Goal: Task Accomplishment & Management: Manage account settings

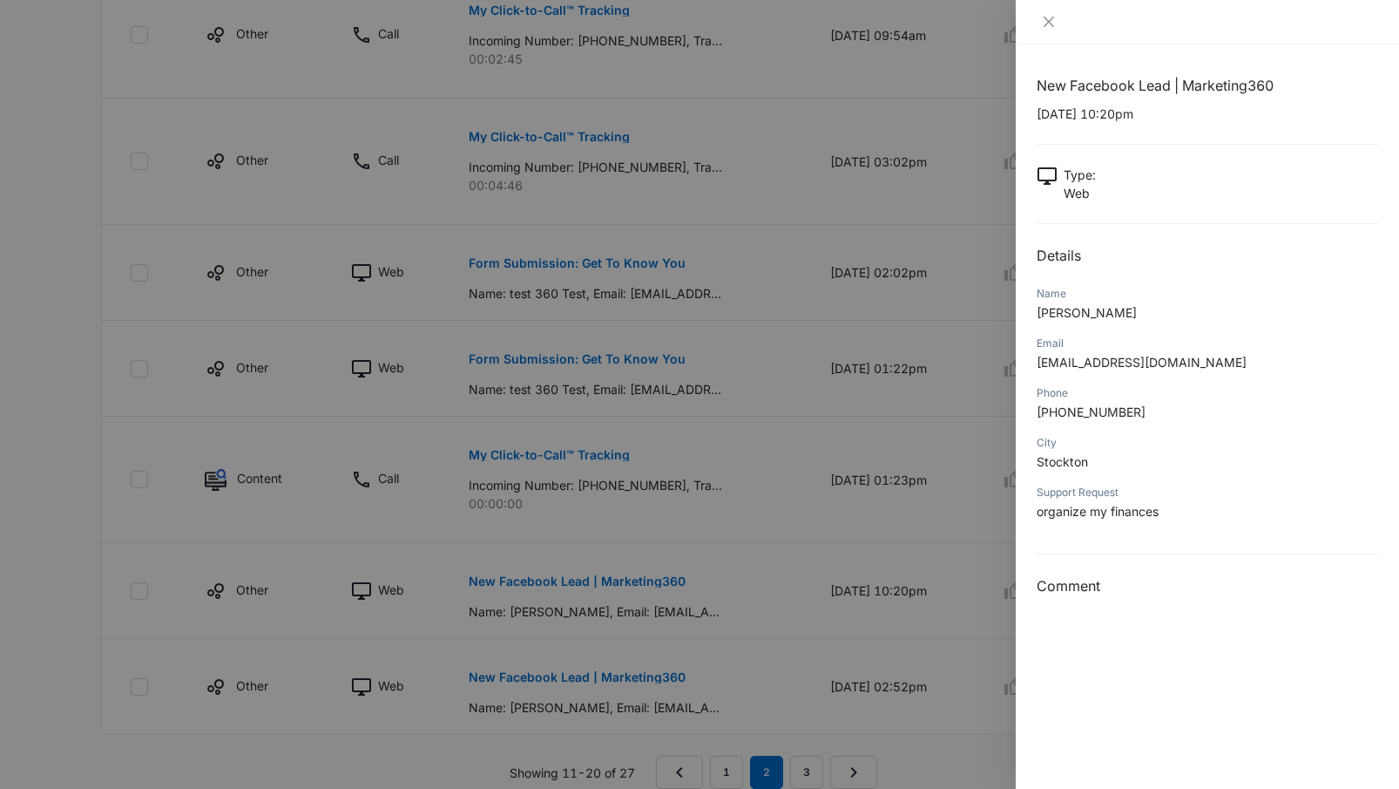
click at [1048, 33] on div at bounding box center [1207, 22] width 383 height 44
click at [1050, 26] on icon "close" at bounding box center [1049, 22] width 14 height 14
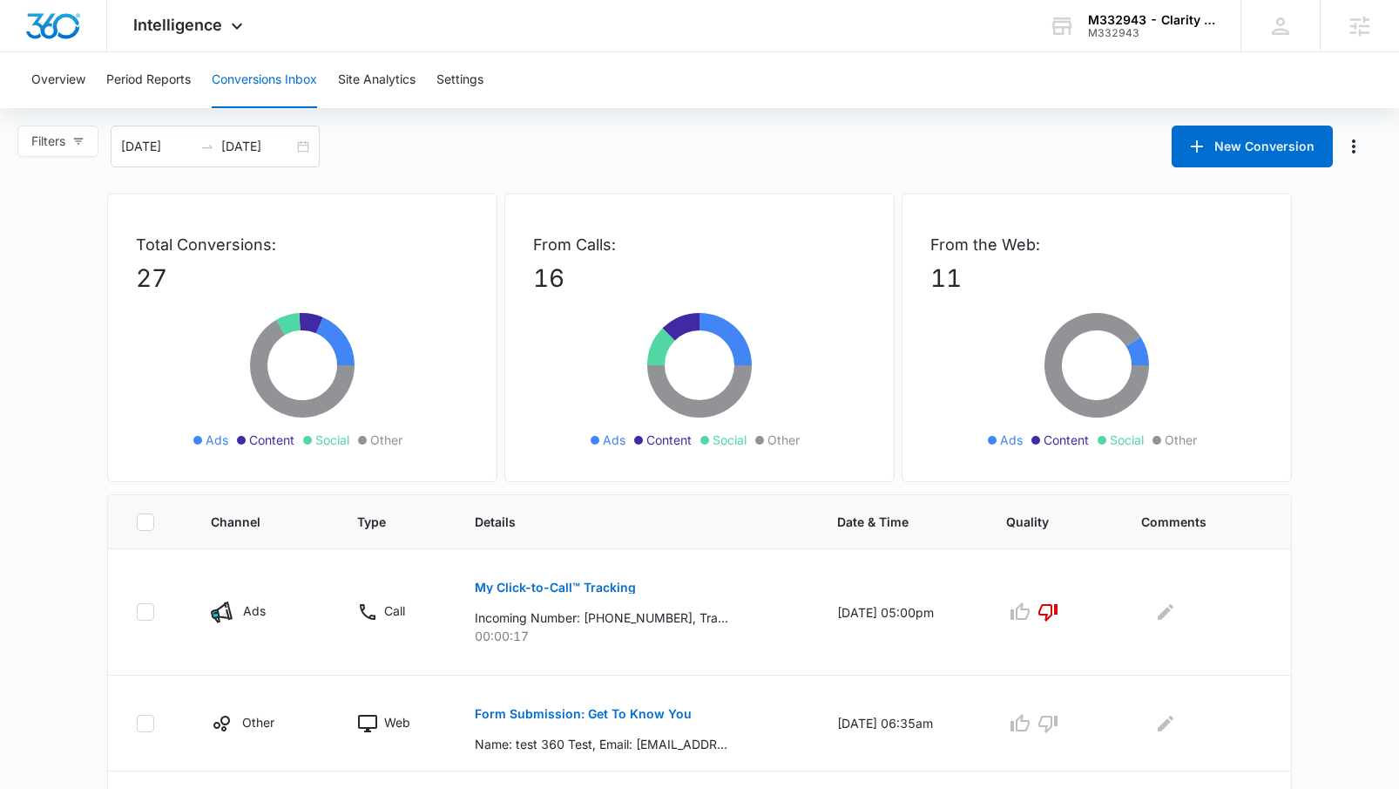
click at [1024, 106] on div "Overview Period Reports Conversions Inbox Site Analytics Settings" at bounding box center [699, 80] width 1357 height 56
click at [1137, 40] on div "M332943 - Clarity Core M332943 Your Accounts View All" at bounding box center [1132, 25] width 218 height 51
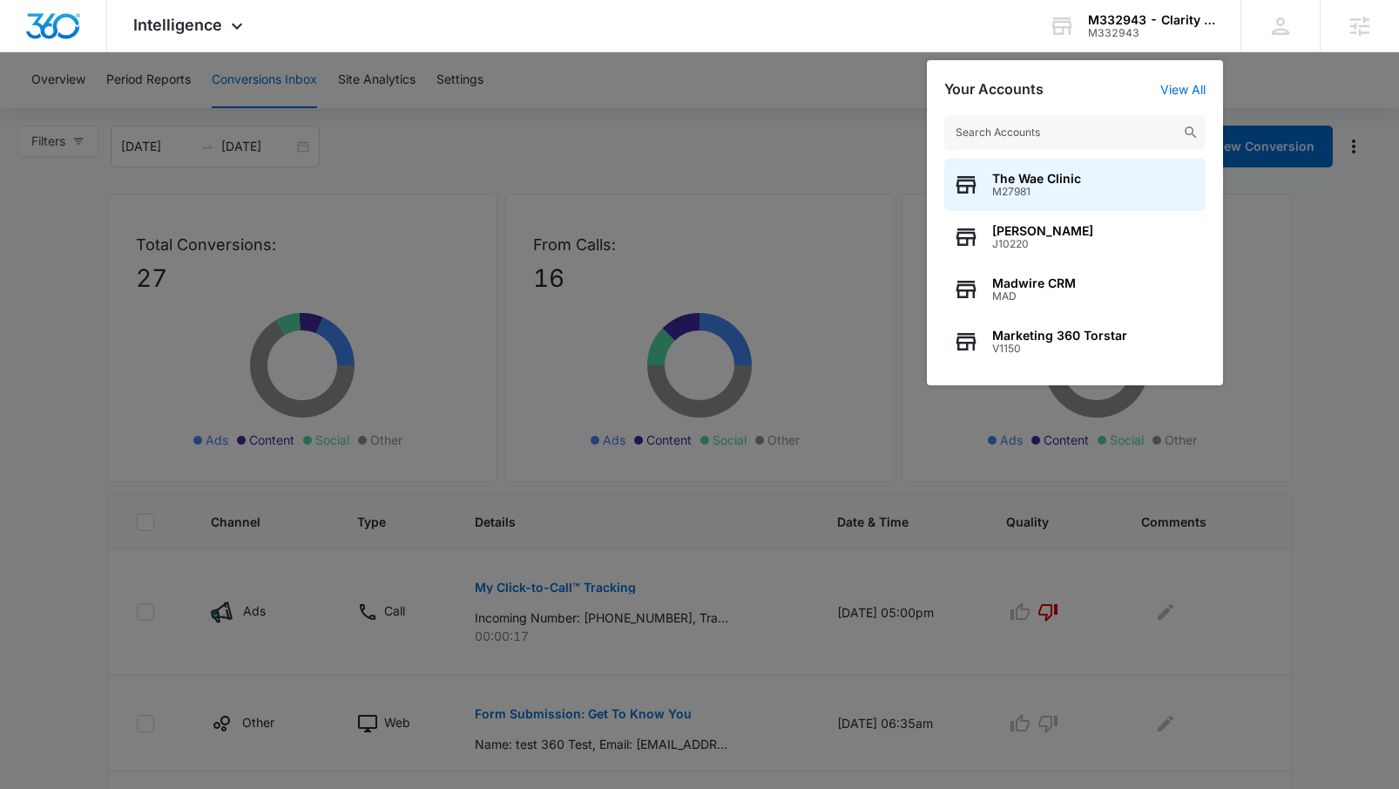
click at [118, 111] on div at bounding box center [699, 394] width 1399 height 789
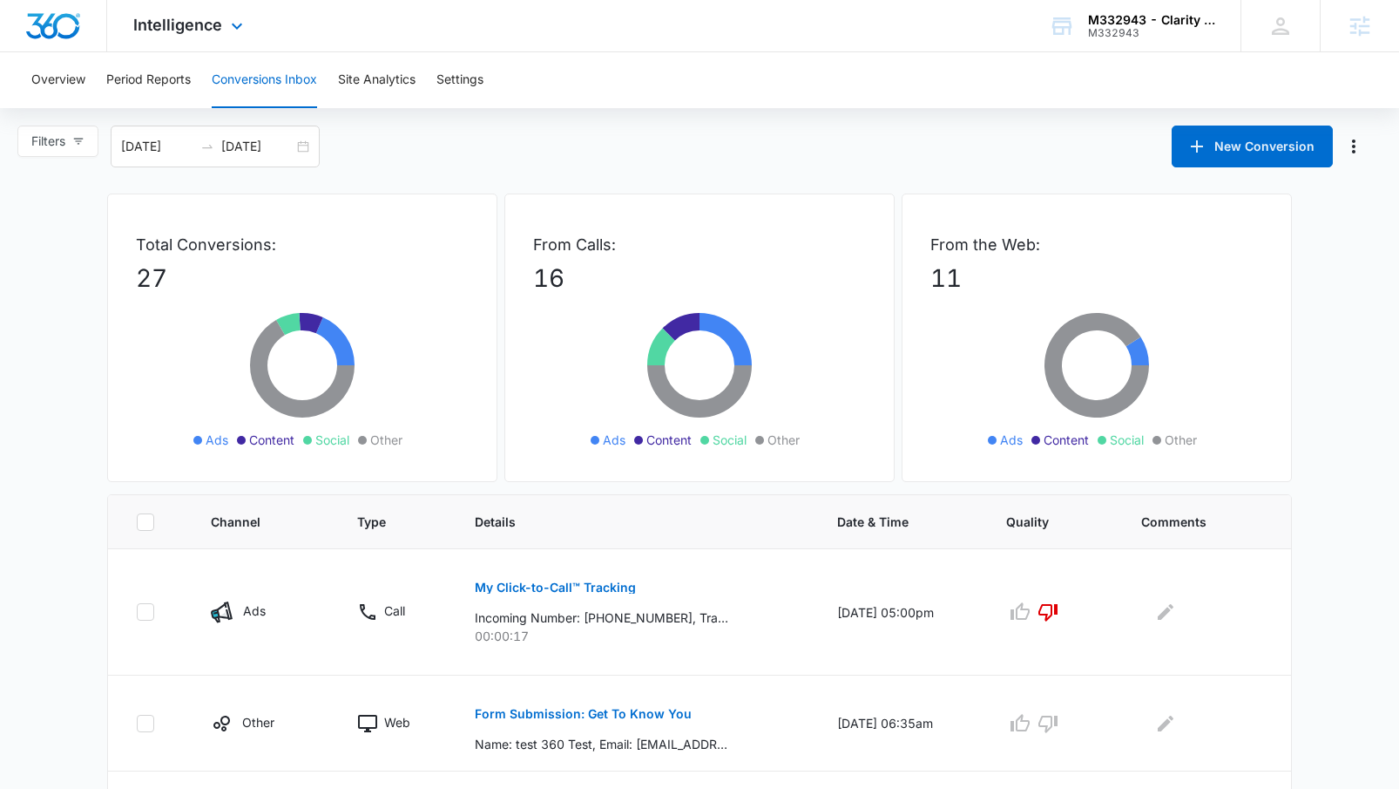
click at [166, 44] on div "Intelligence Apps Reputation Websites Forms CRM Email Social Payments POS Conte…" at bounding box center [190, 25] width 166 height 51
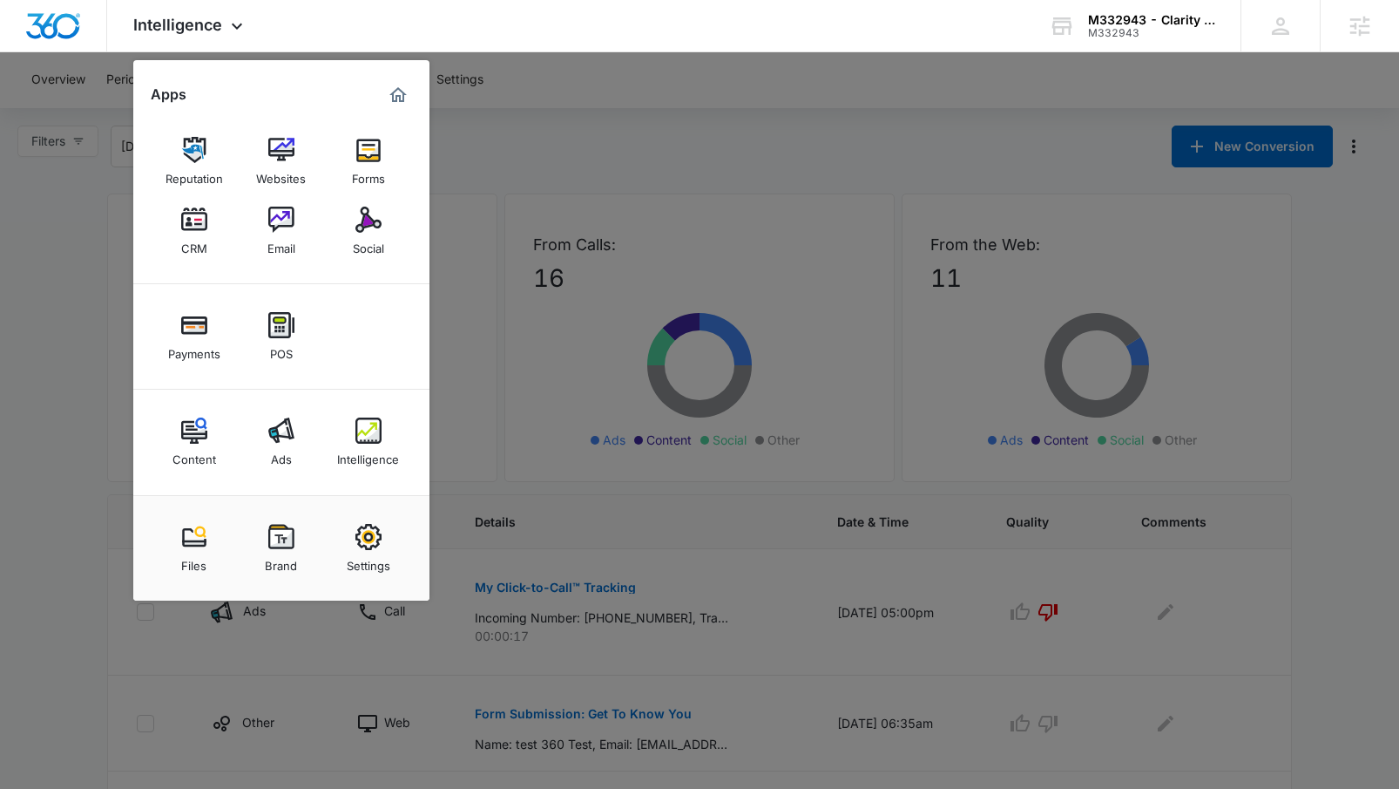
click at [1163, 54] on div at bounding box center [699, 394] width 1399 height 789
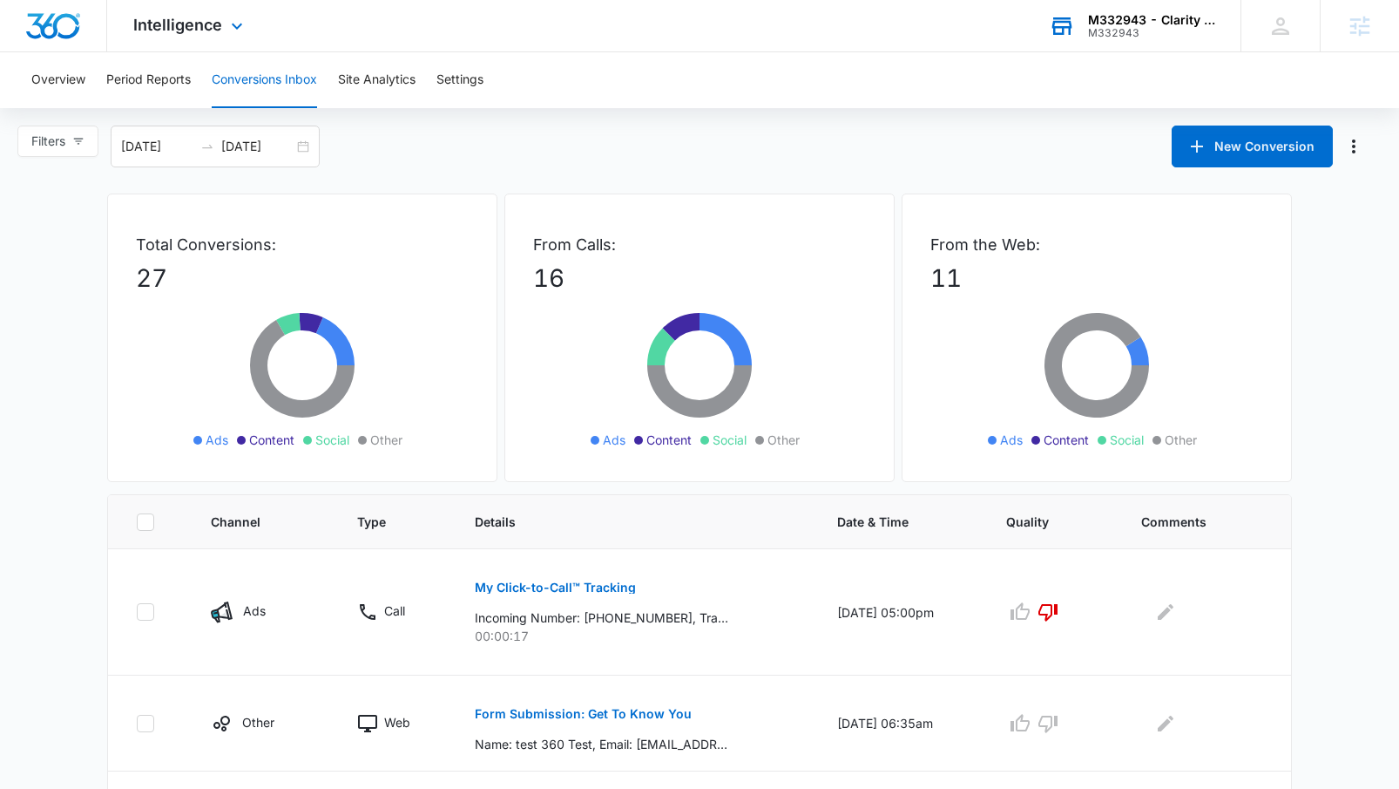
click at [1156, 43] on div "M332943 - Clarity Core M332943 Your Accounts View All" at bounding box center [1132, 25] width 218 height 51
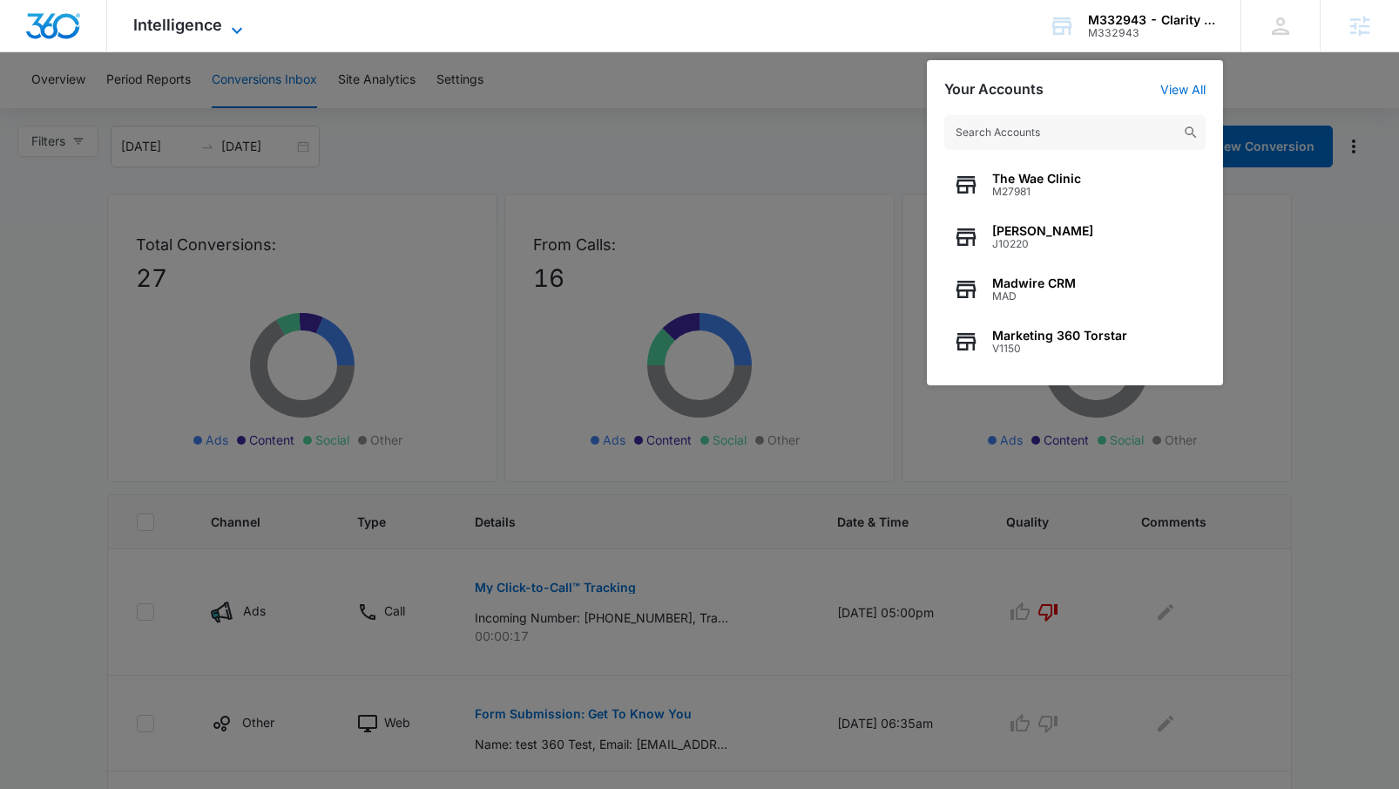
click at [194, 31] on span "Intelligence" at bounding box center [177, 25] width 89 height 18
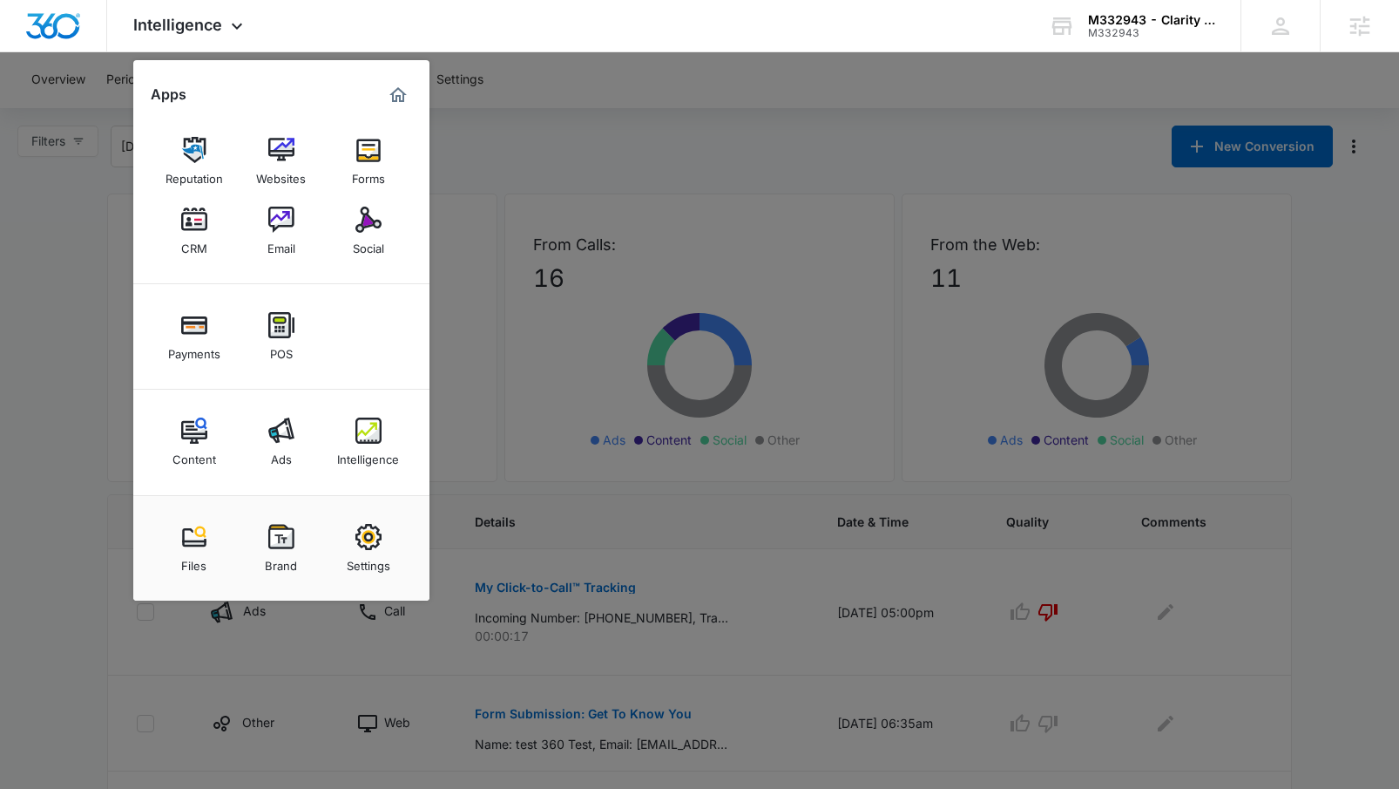
click at [493, 154] on div at bounding box center [699, 394] width 1399 height 789
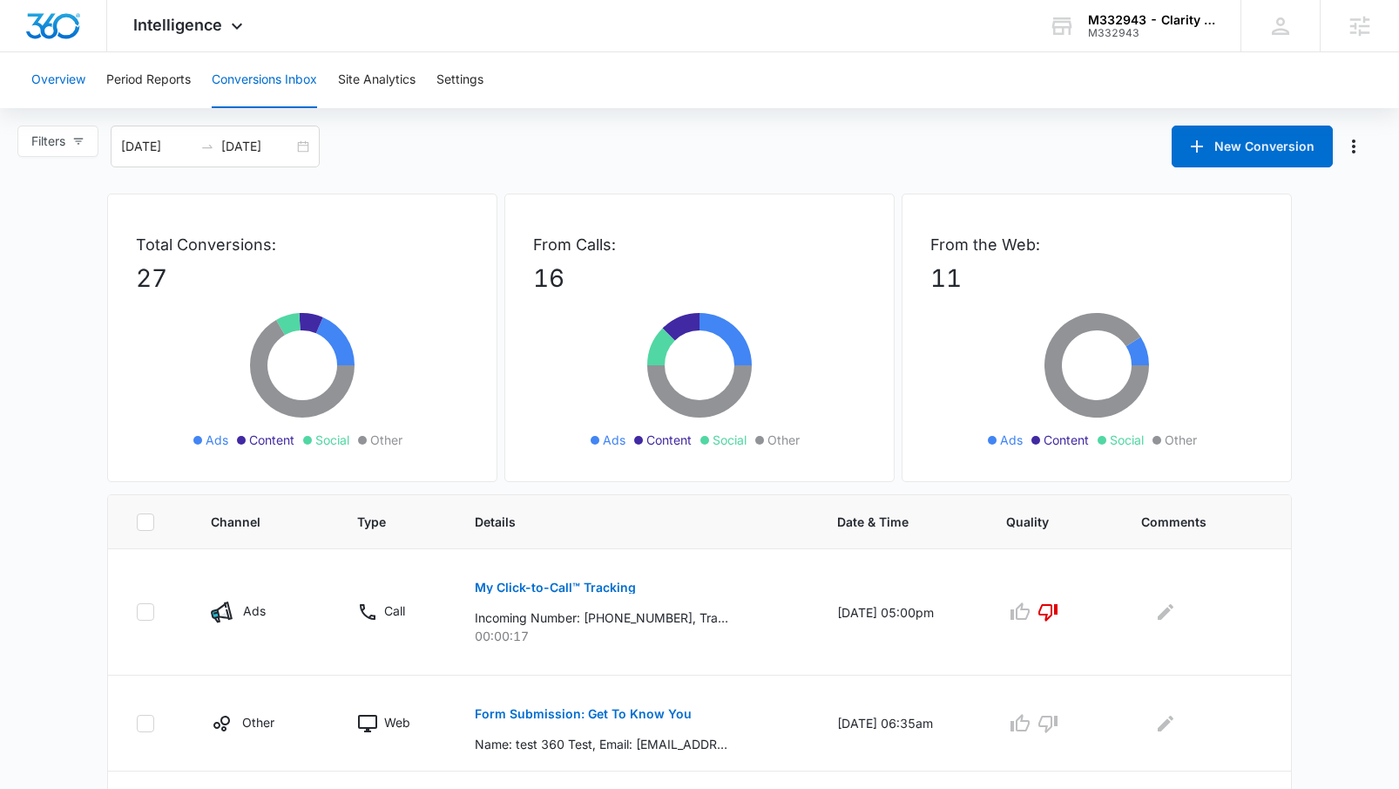
click at [43, 82] on button "Overview" at bounding box center [58, 80] width 54 height 56
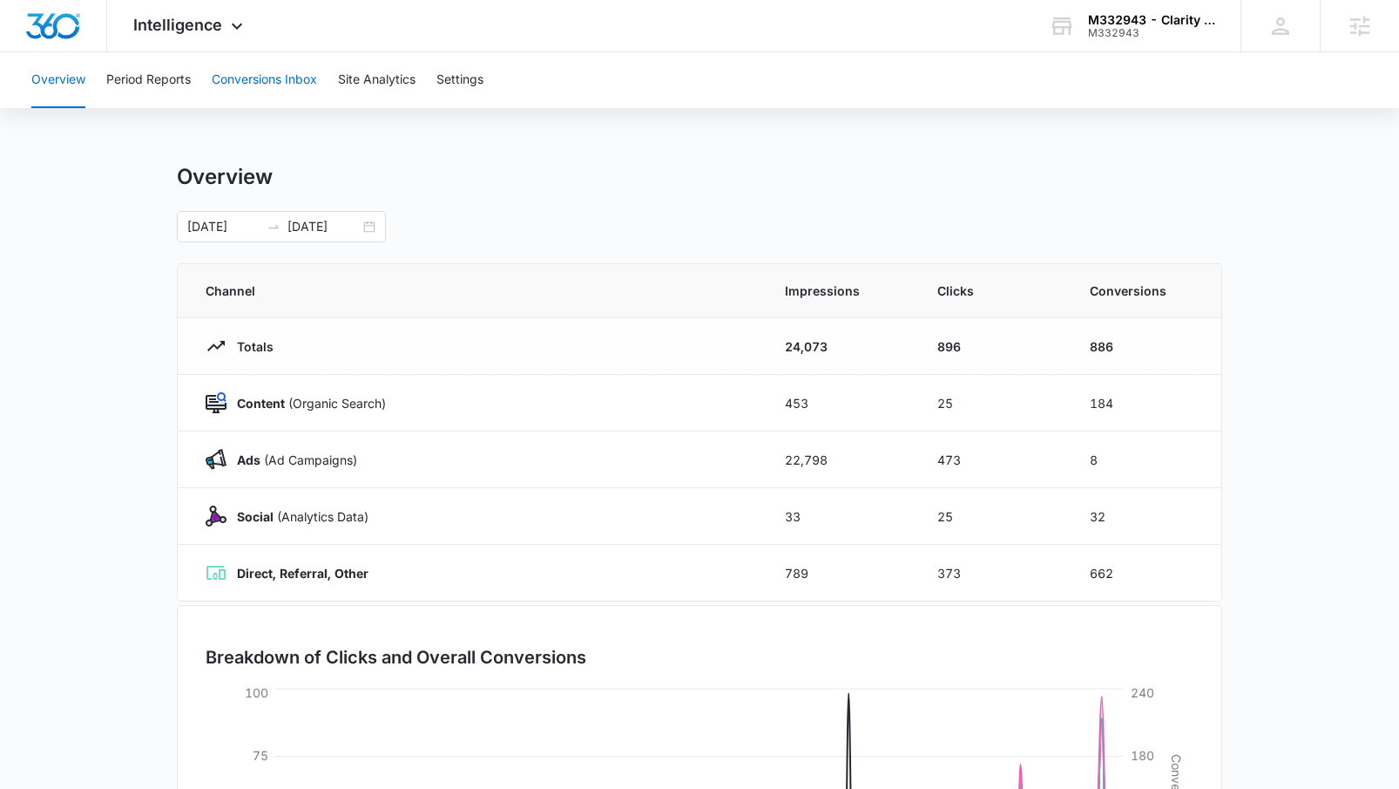
click at [282, 85] on button "Conversions Inbox" at bounding box center [264, 80] width 105 height 56
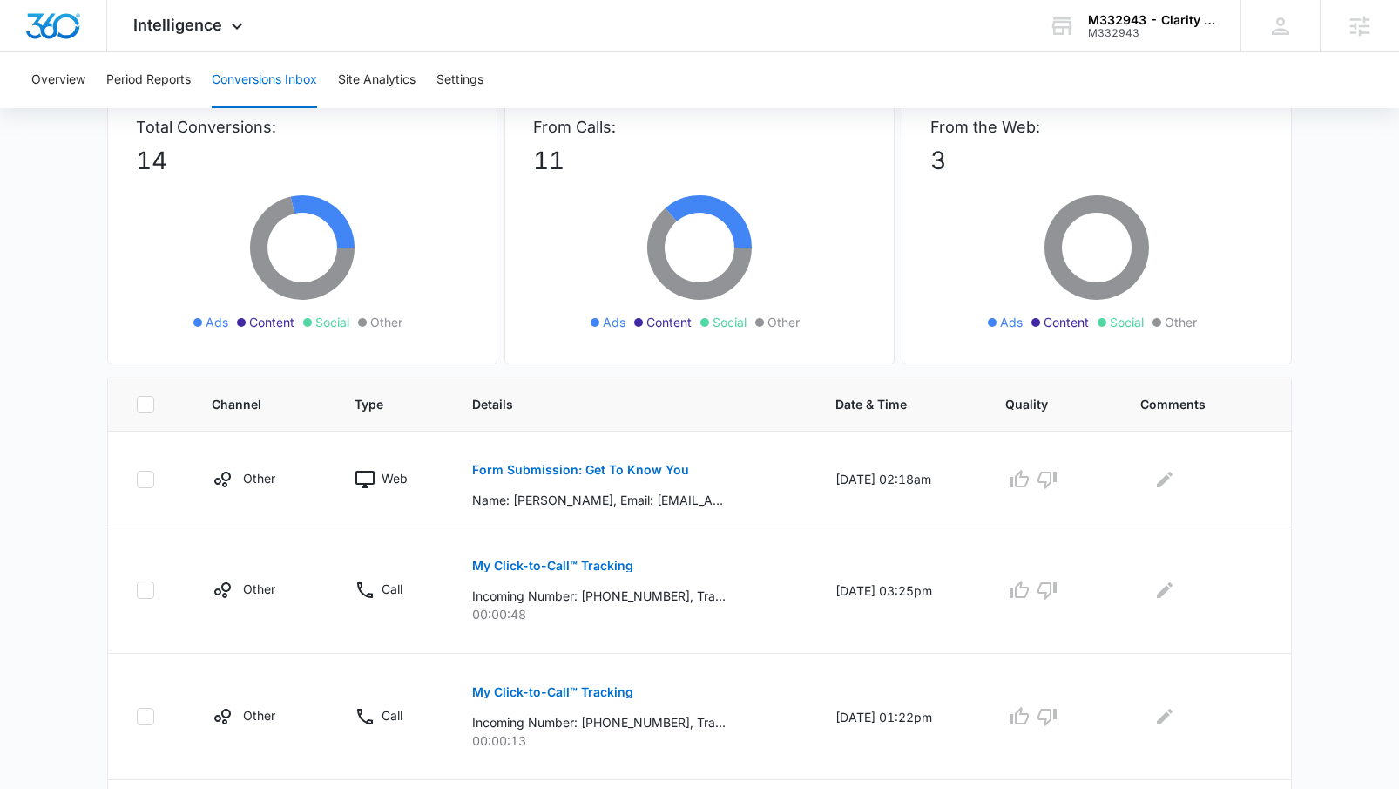
scroll to position [87, 0]
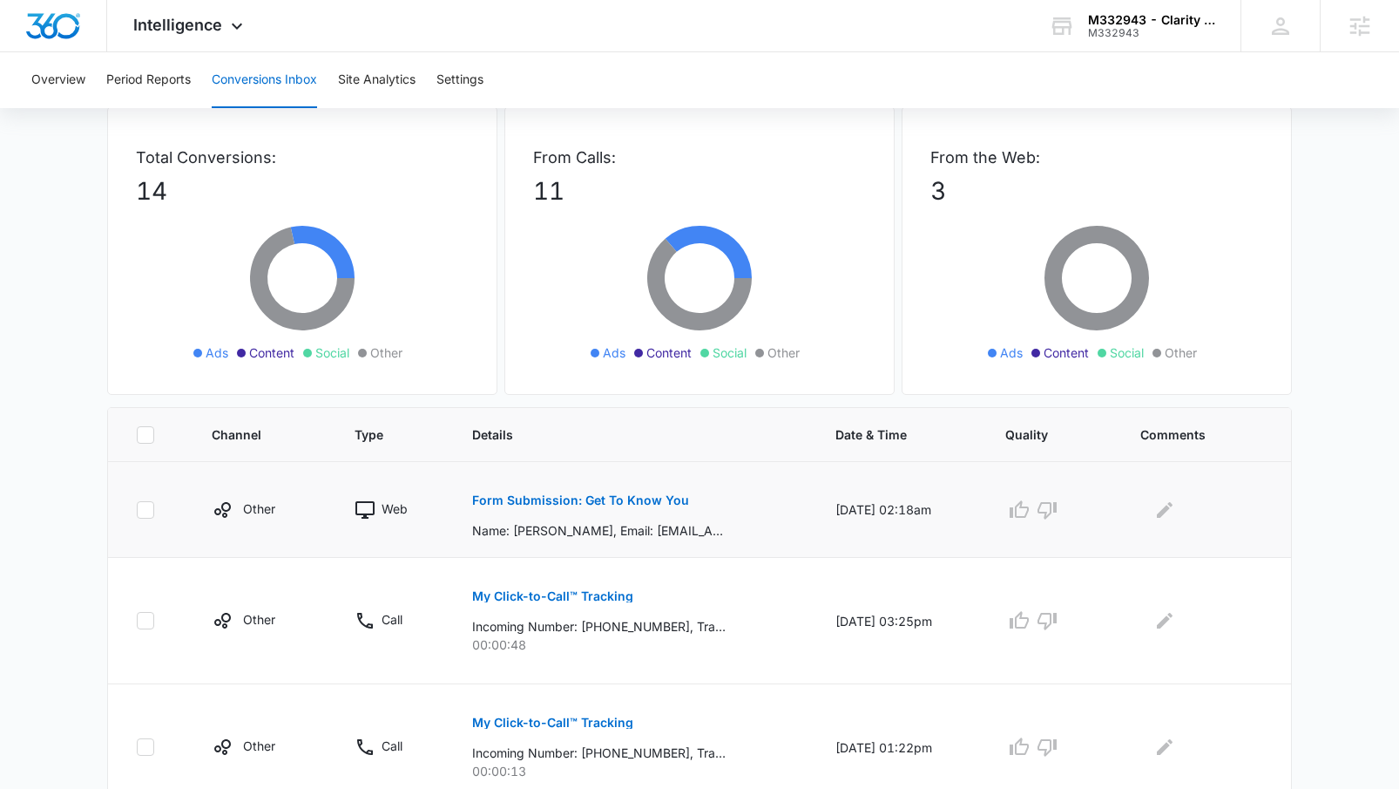
click at [535, 490] on button "Form Submission: Get To Know You" at bounding box center [580, 500] width 217 height 42
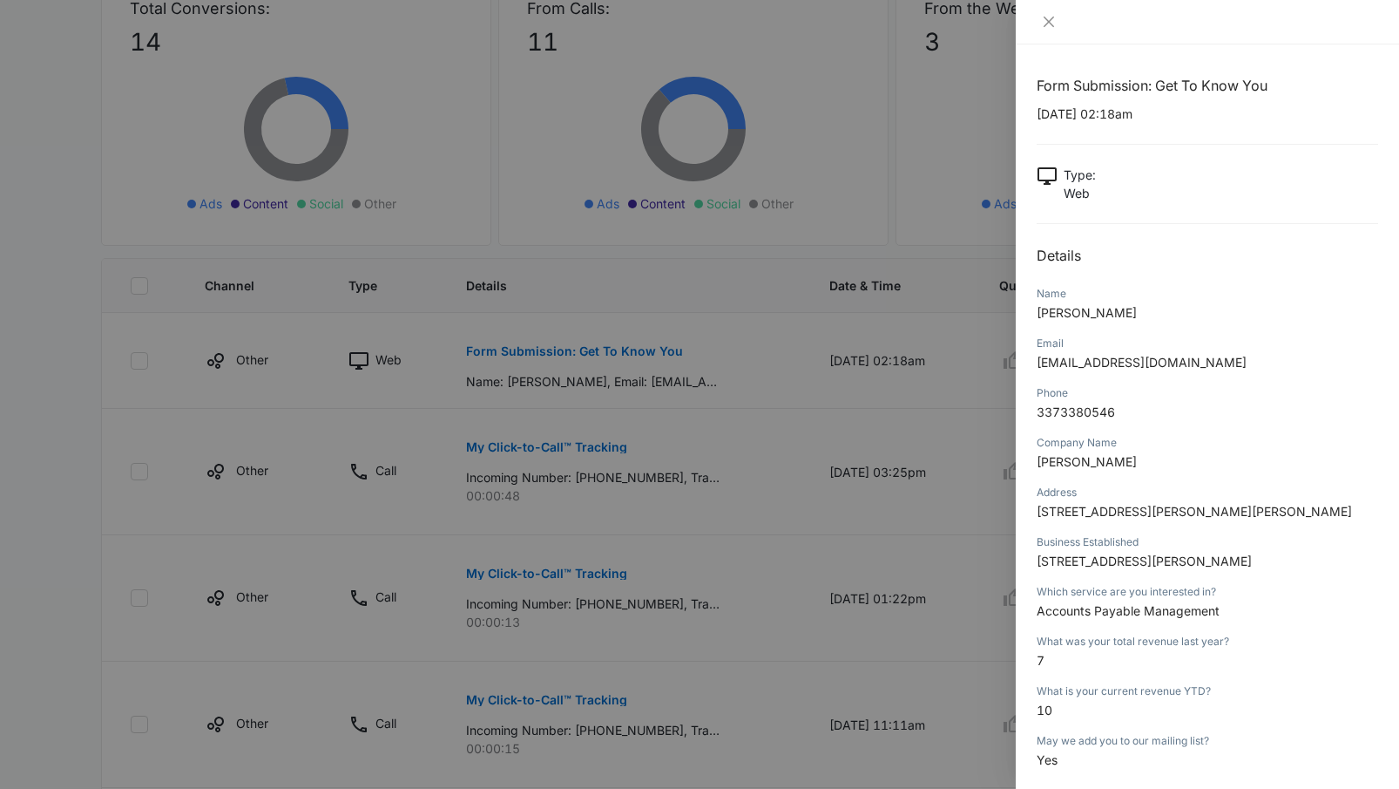
scroll to position [505, 0]
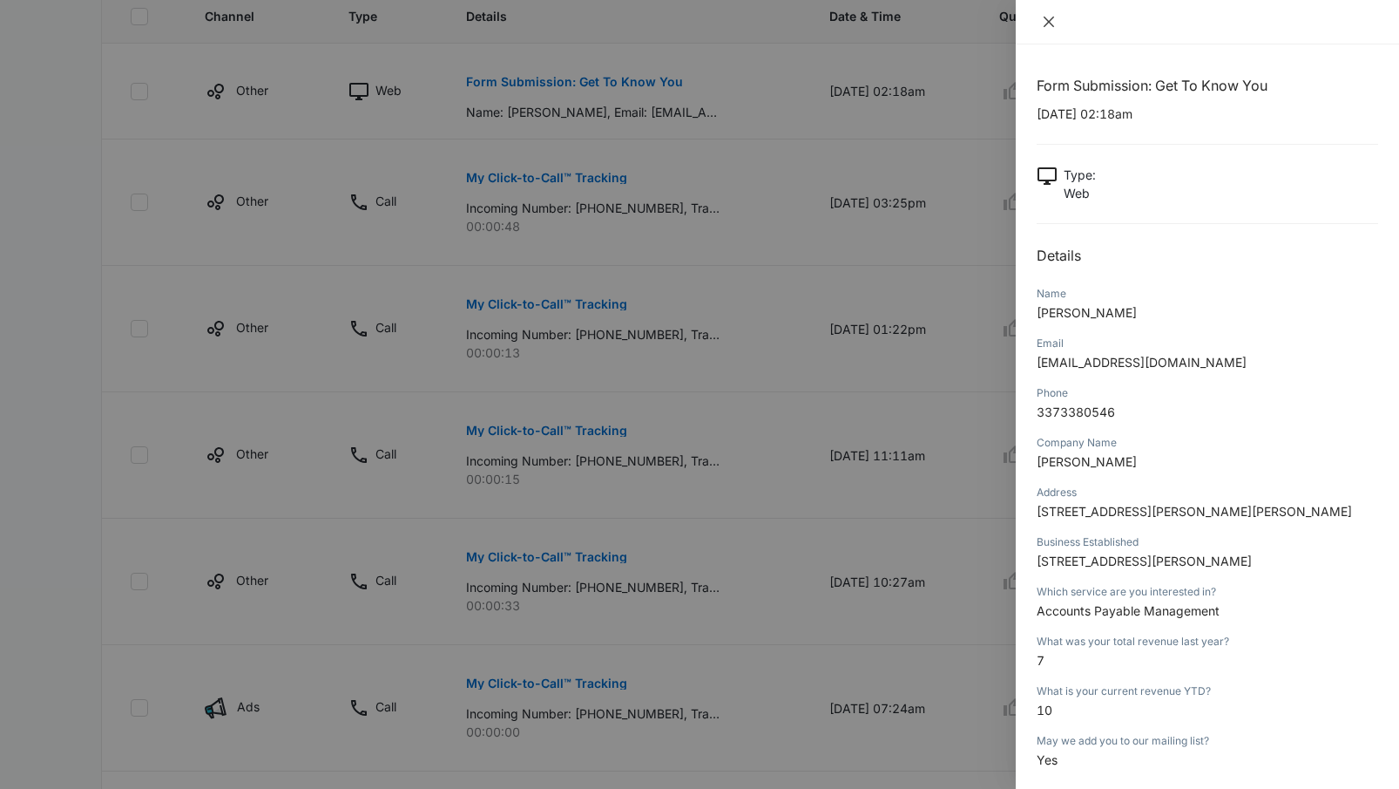
click at [1052, 25] on icon "close" at bounding box center [1049, 22] width 10 height 10
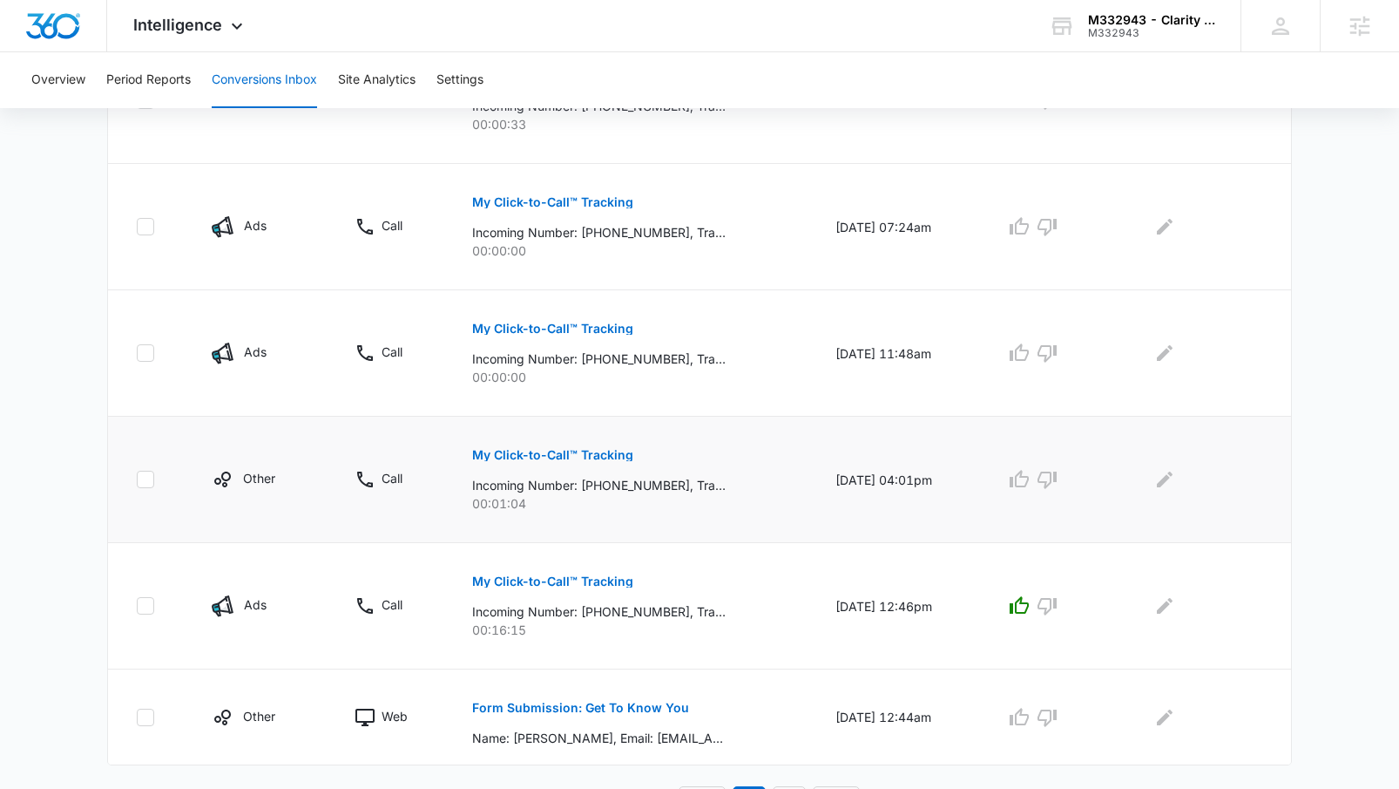
scroll to position [1017, 0]
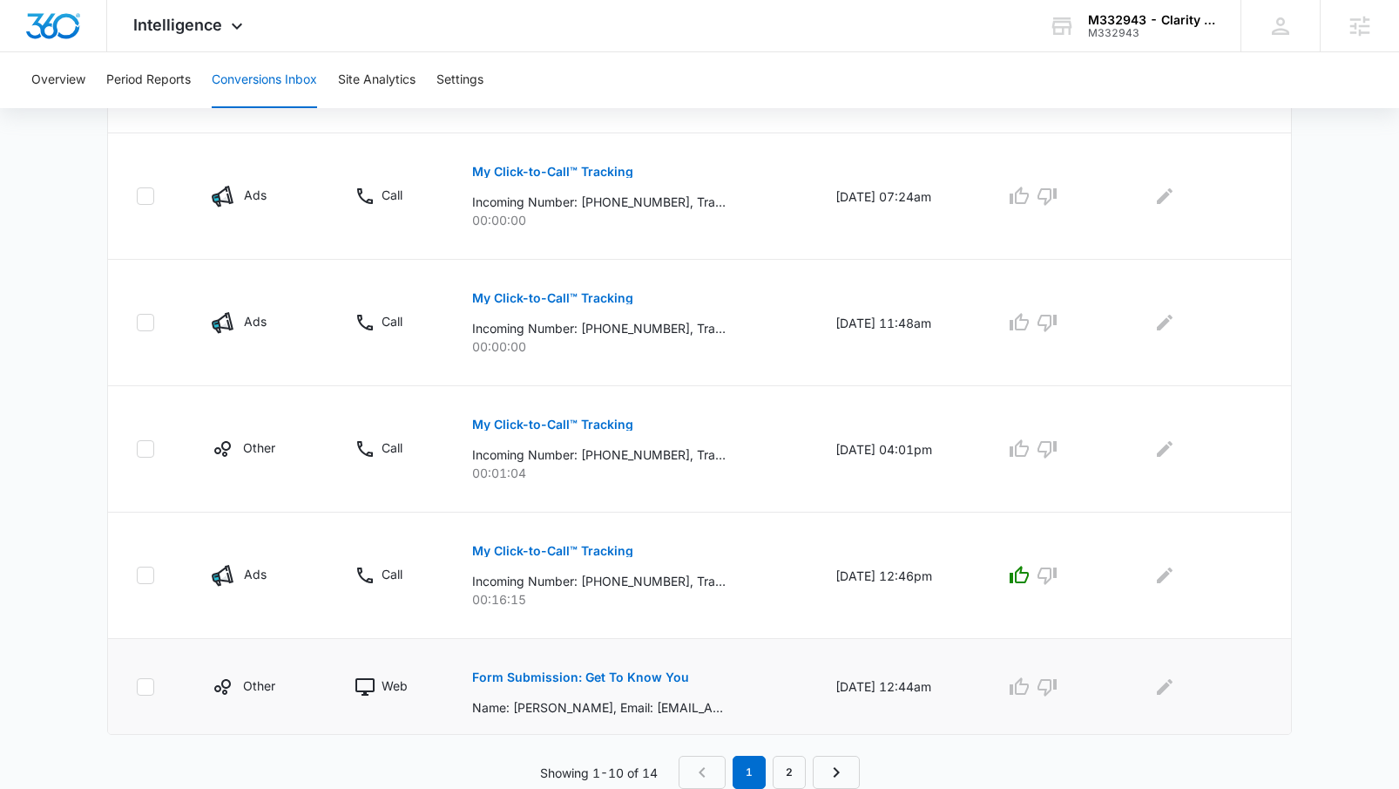
click at [647, 680] on p "Form Submission: Get To Know You" at bounding box center [580, 677] width 217 height 12
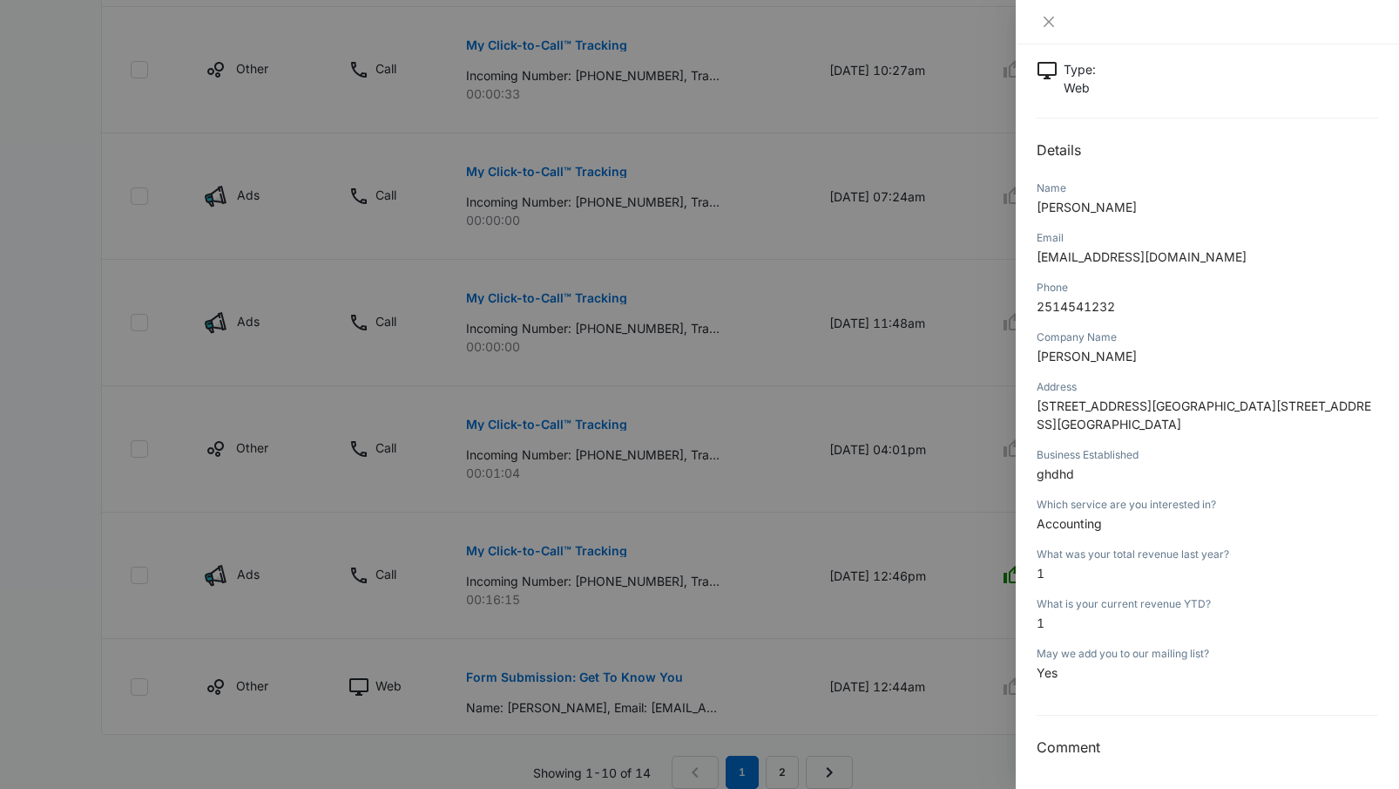
scroll to position [107, 0]
click at [1047, 30] on div at bounding box center [1207, 22] width 383 height 44
click at [1048, 22] on icon "close" at bounding box center [1049, 22] width 10 height 10
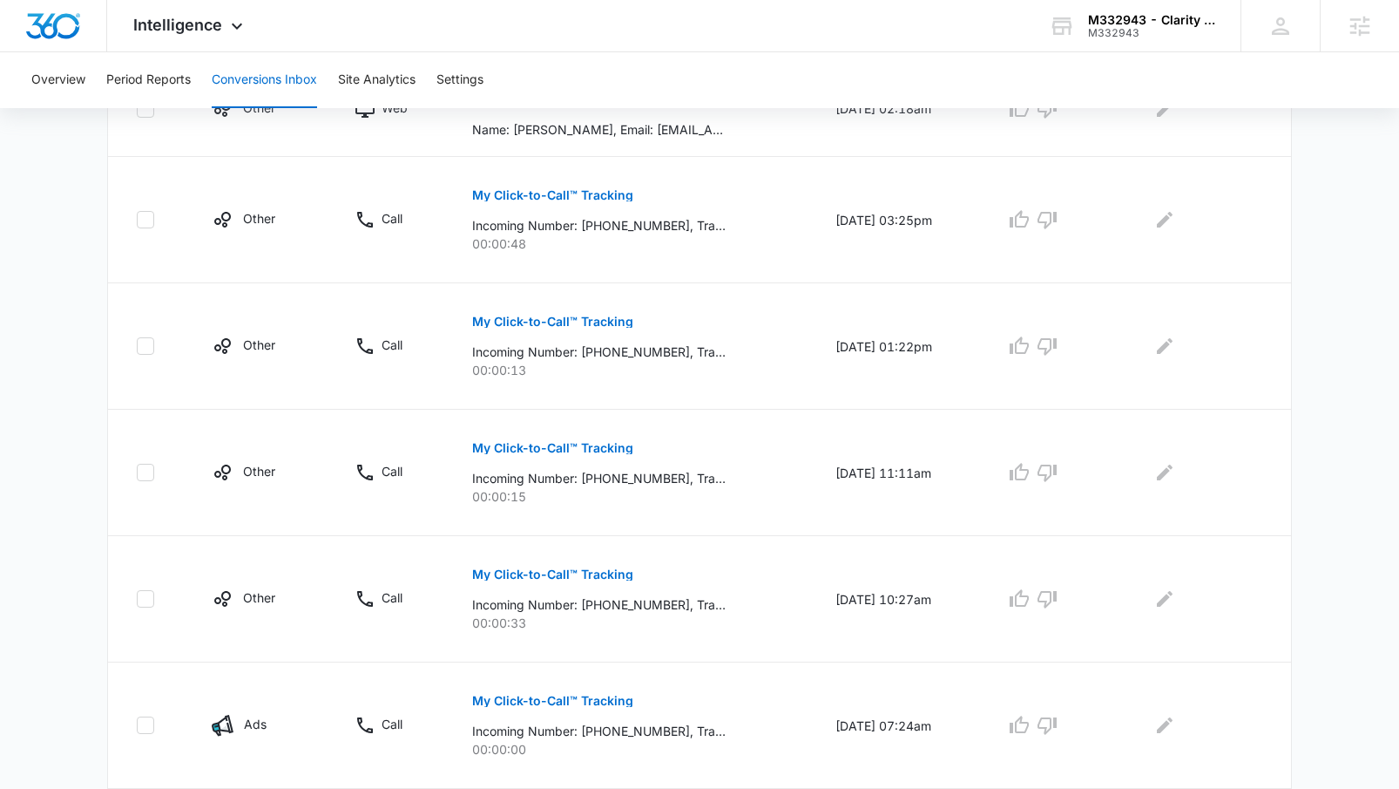
scroll to position [304, 0]
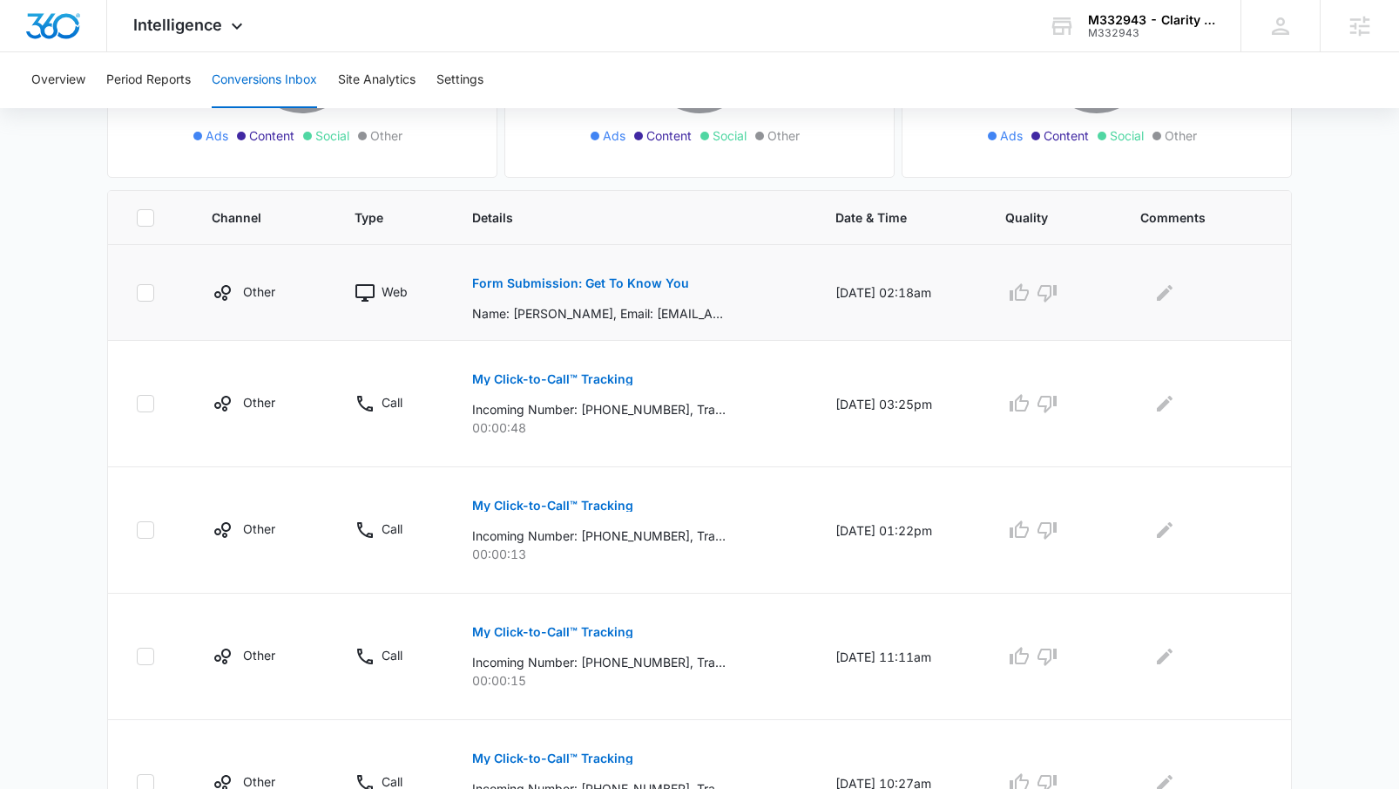
click at [600, 292] on button "Form Submission: Get To Know You" at bounding box center [580, 283] width 217 height 42
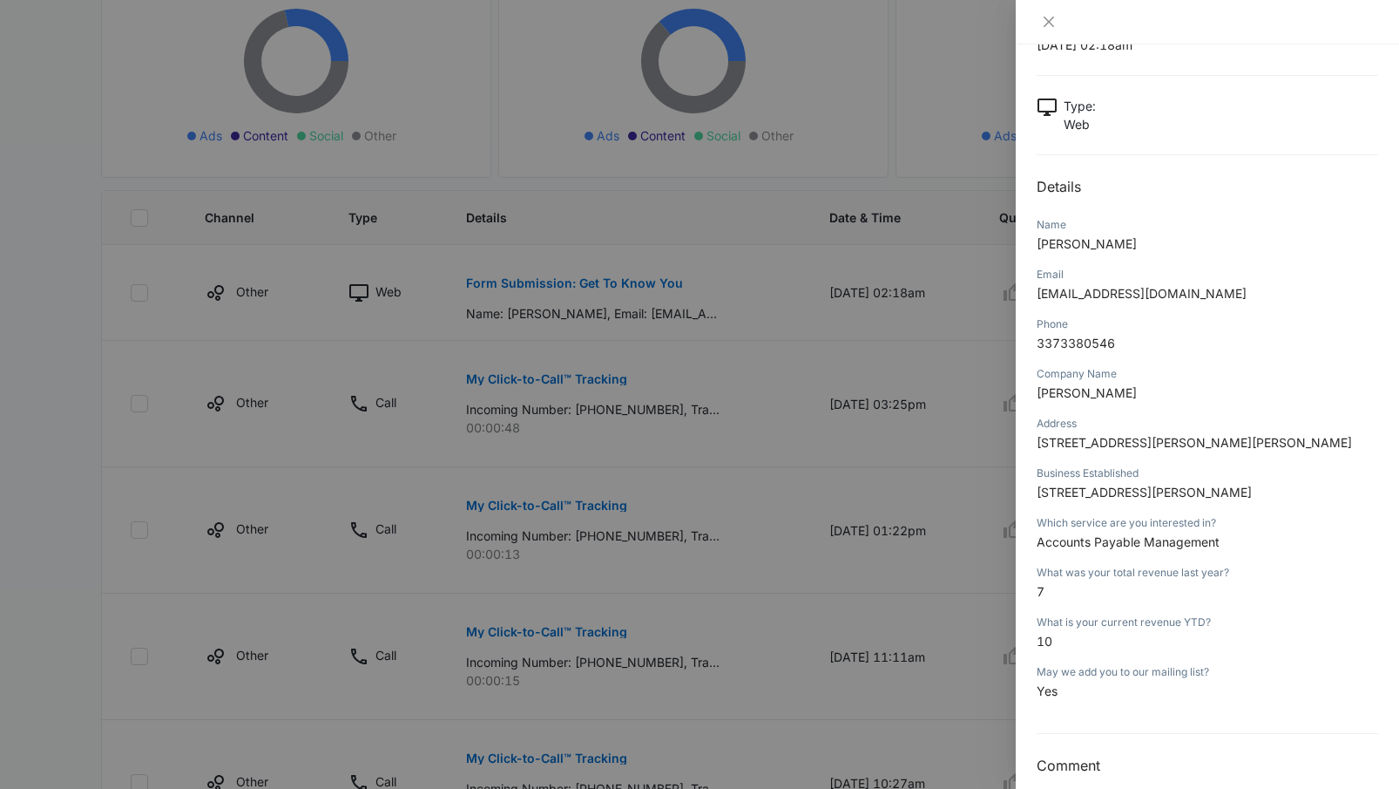
scroll to position [0, 0]
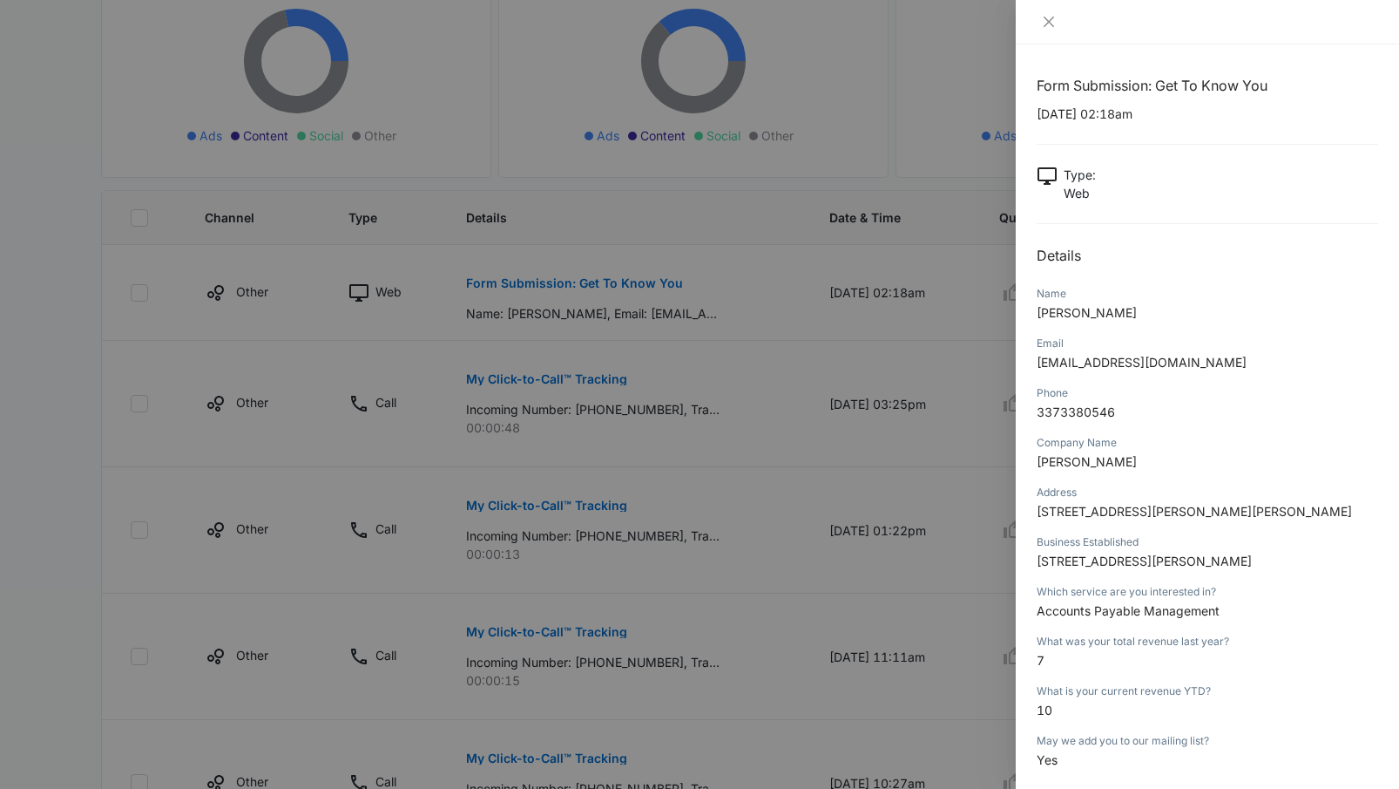
click at [1049, 30] on div at bounding box center [1207, 22] width 383 height 44
click at [1049, 25] on icon "close" at bounding box center [1049, 22] width 14 height 14
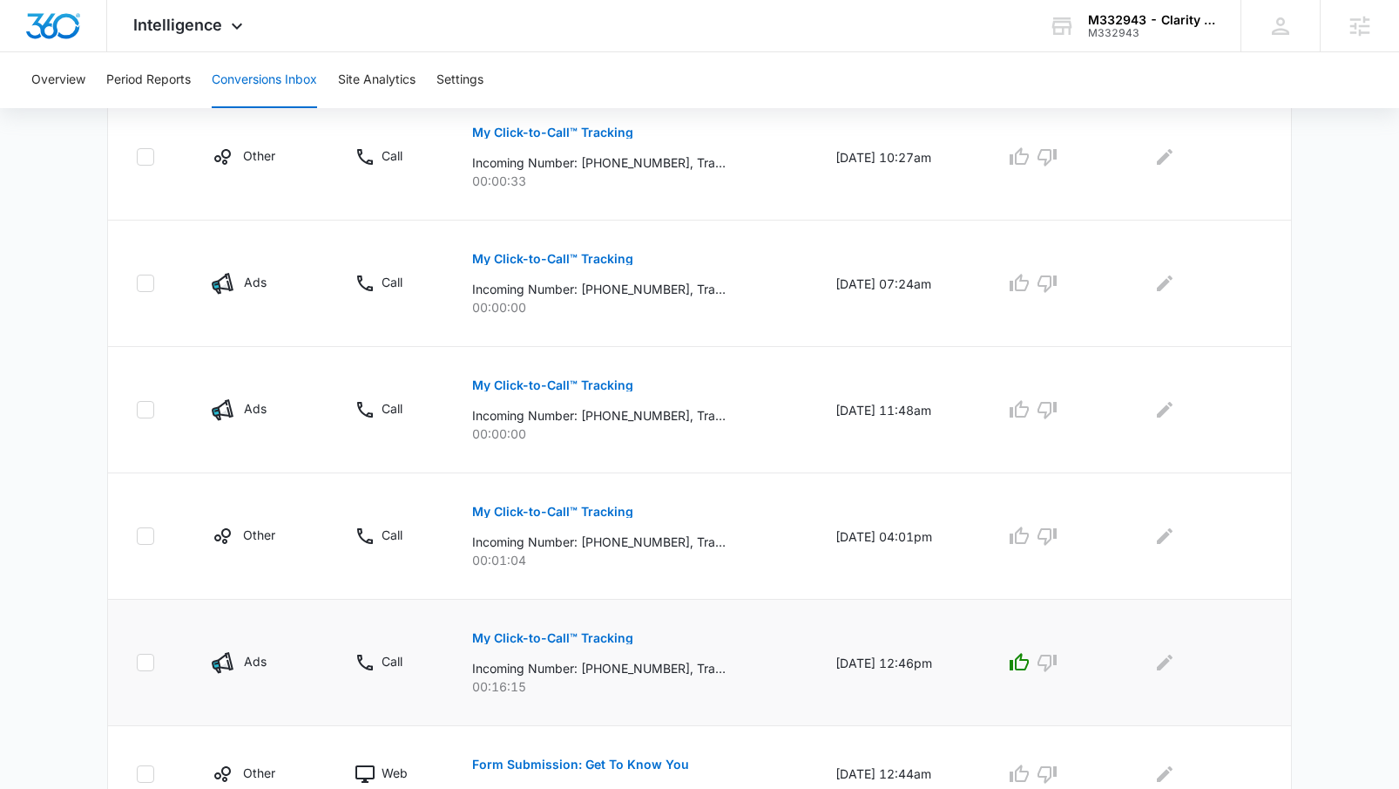
scroll to position [1017, 0]
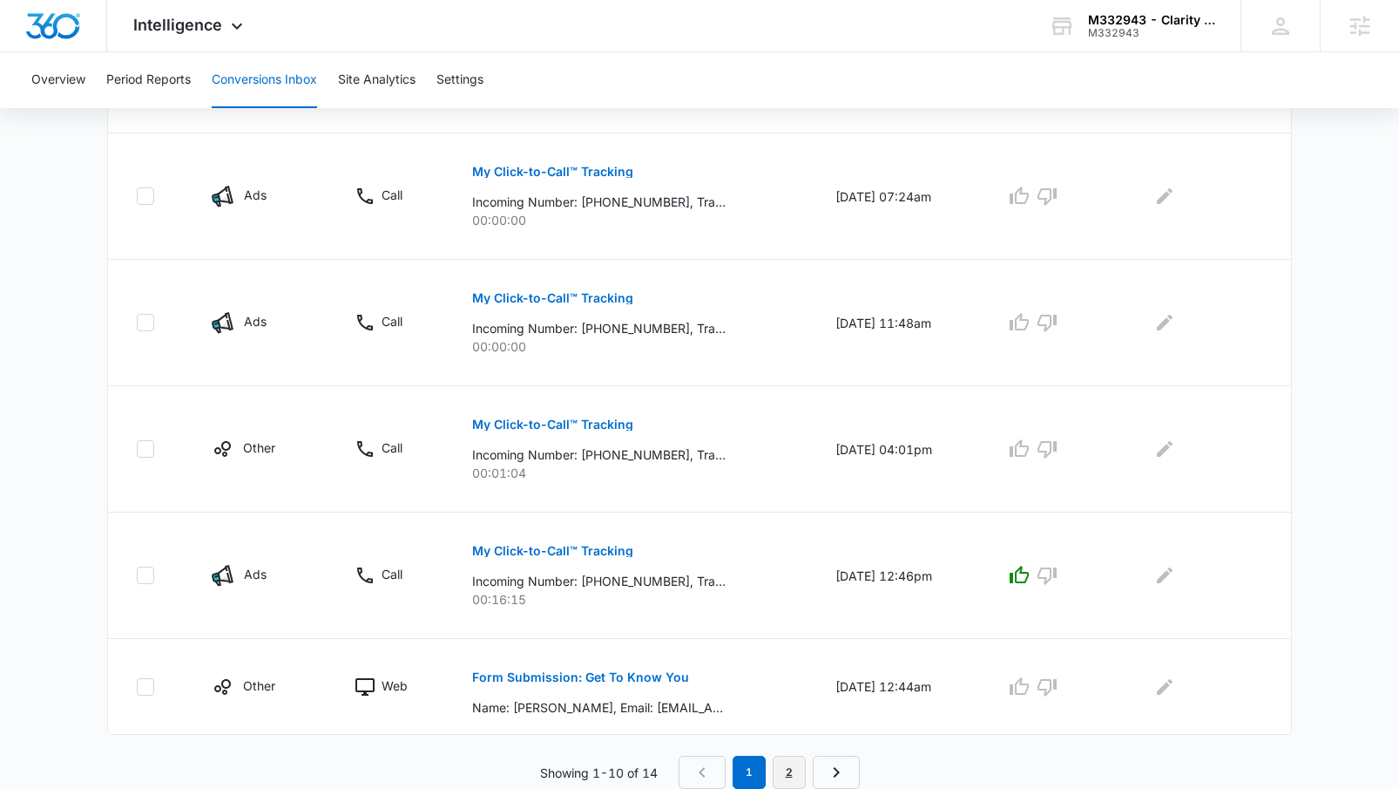
click at [786, 764] on link "2" at bounding box center [789, 771] width 33 height 33
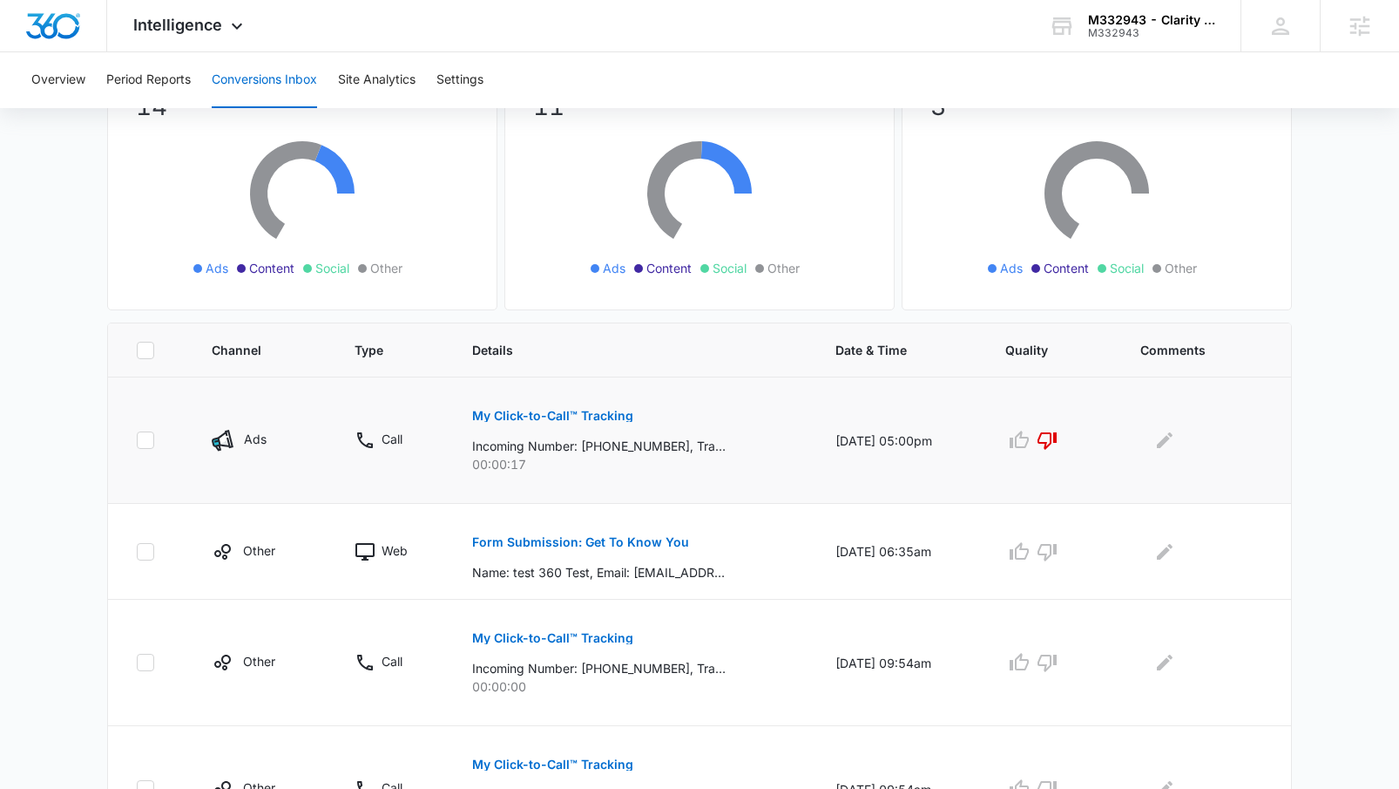
scroll to position [289, 0]
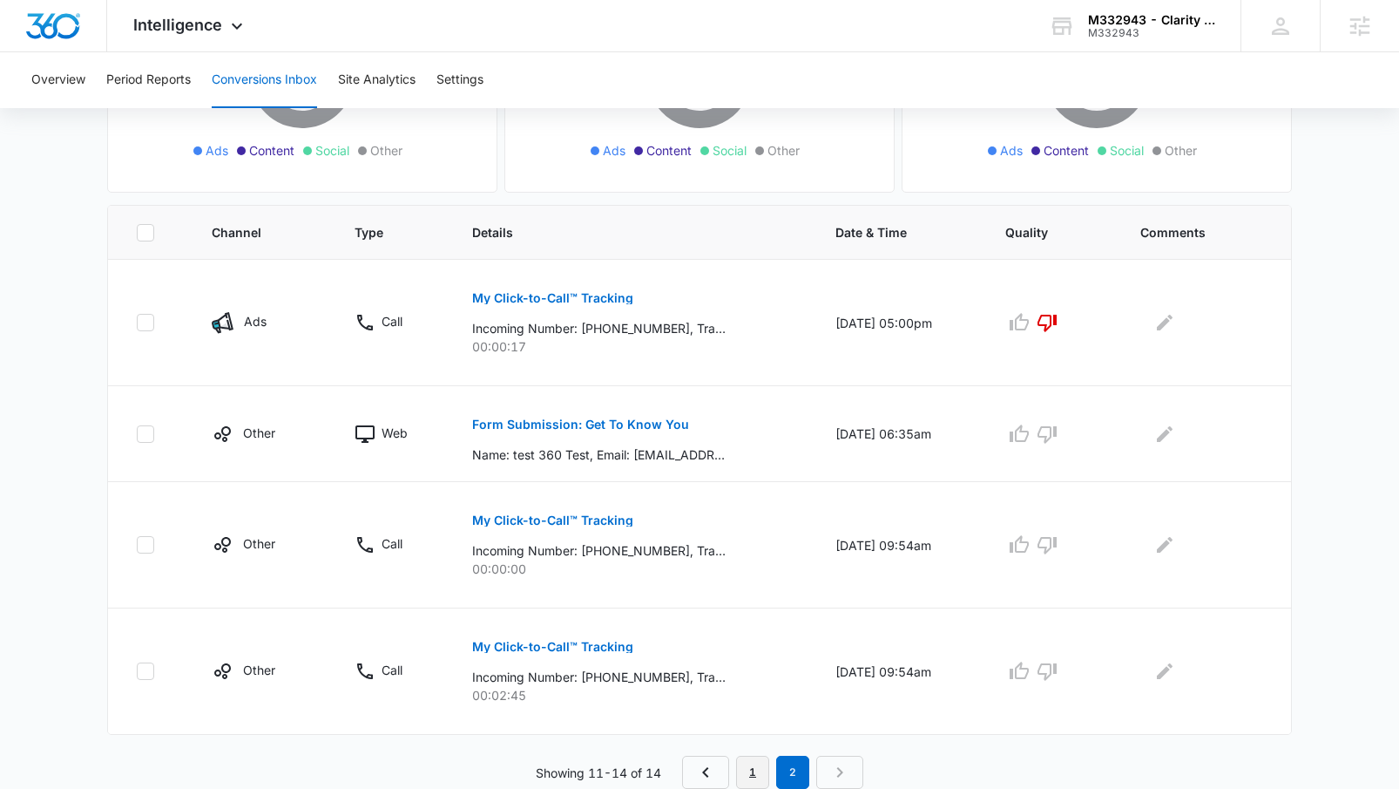
click at [752, 761] on link "1" at bounding box center [752, 771] width 33 height 33
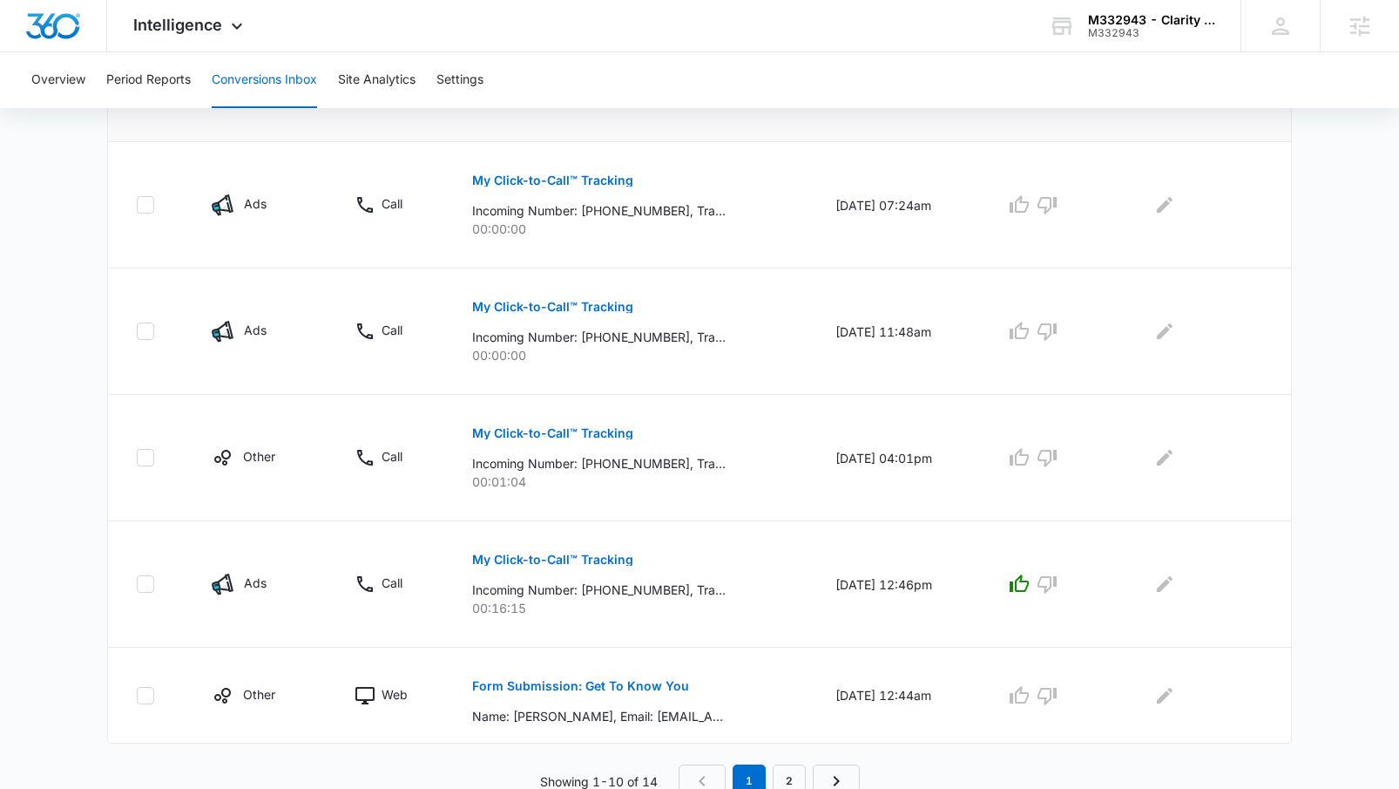
scroll to position [1017, 0]
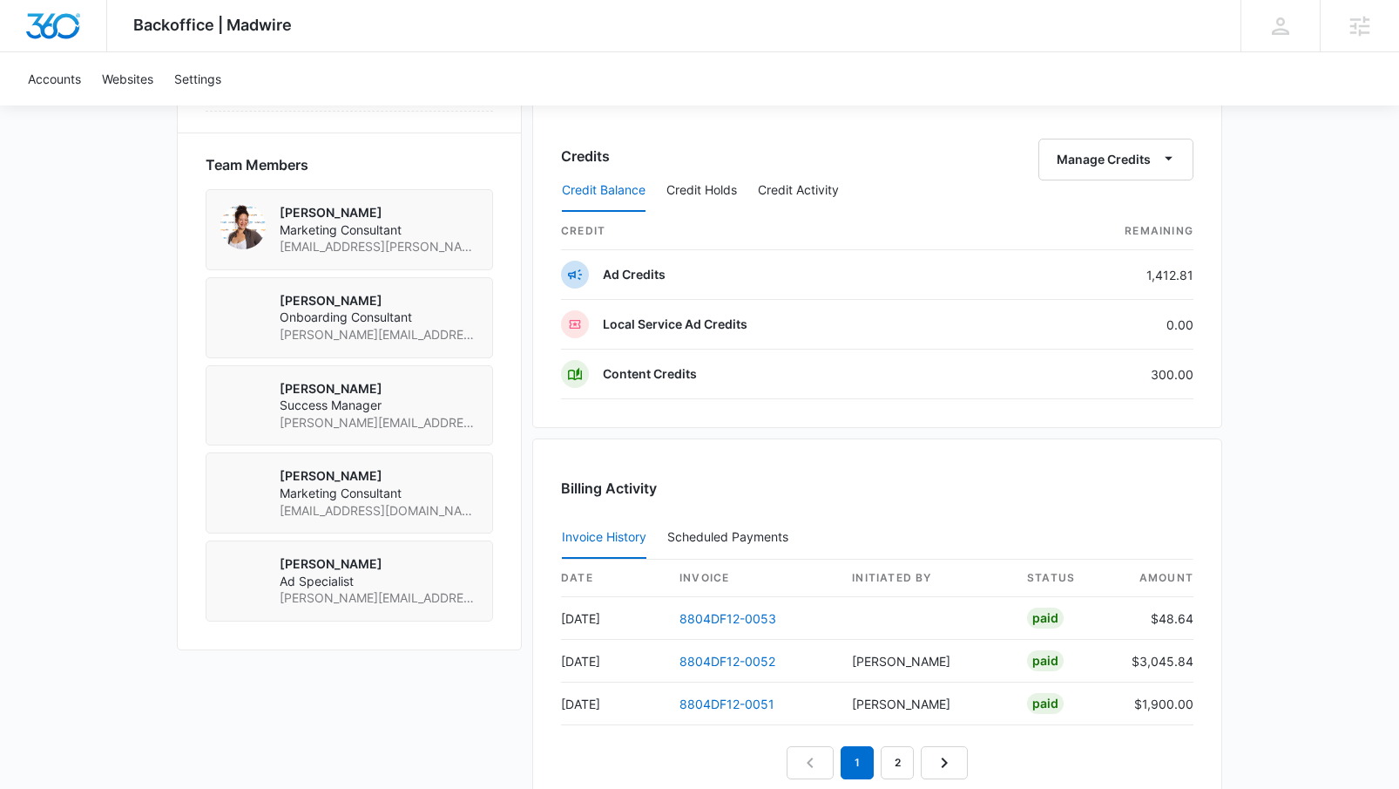
scroll to position [1510, 0]
